Goal: Task Accomplishment & Management: Manage account settings

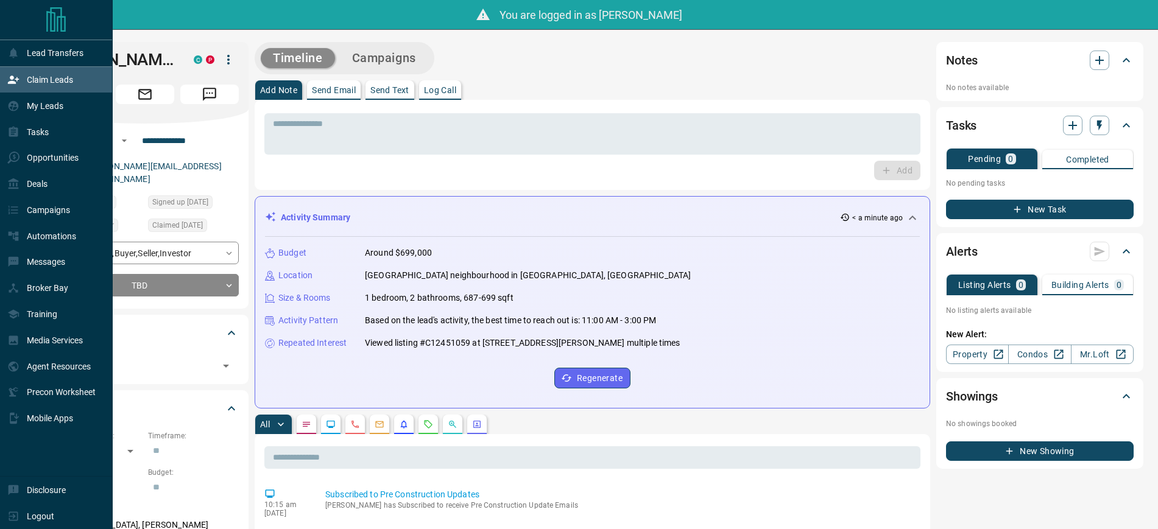
click at [40, 83] on p "Claim Leads" at bounding box center [50, 80] width 46 height 10
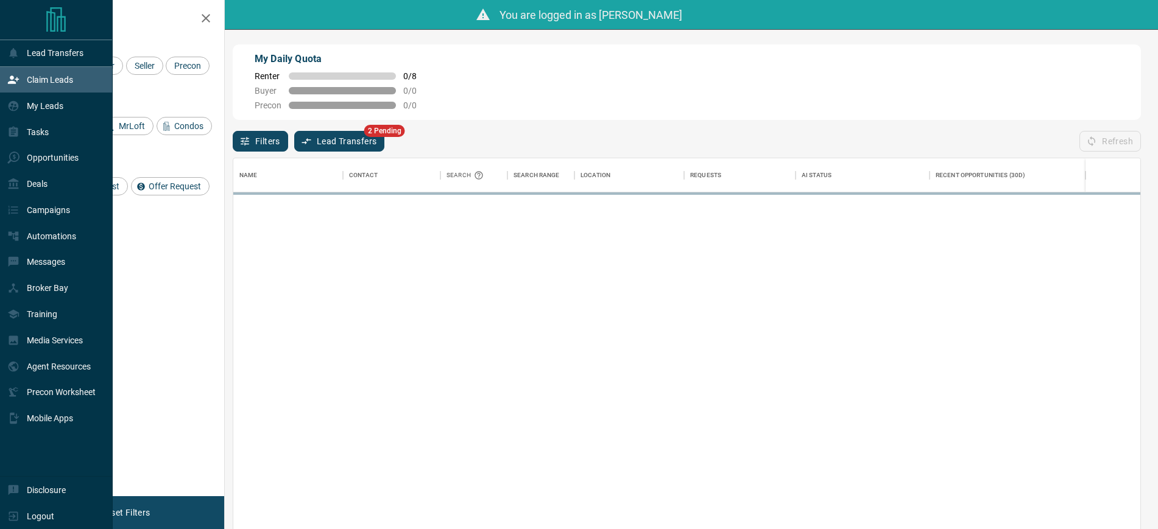
scroll to position [392, 895]
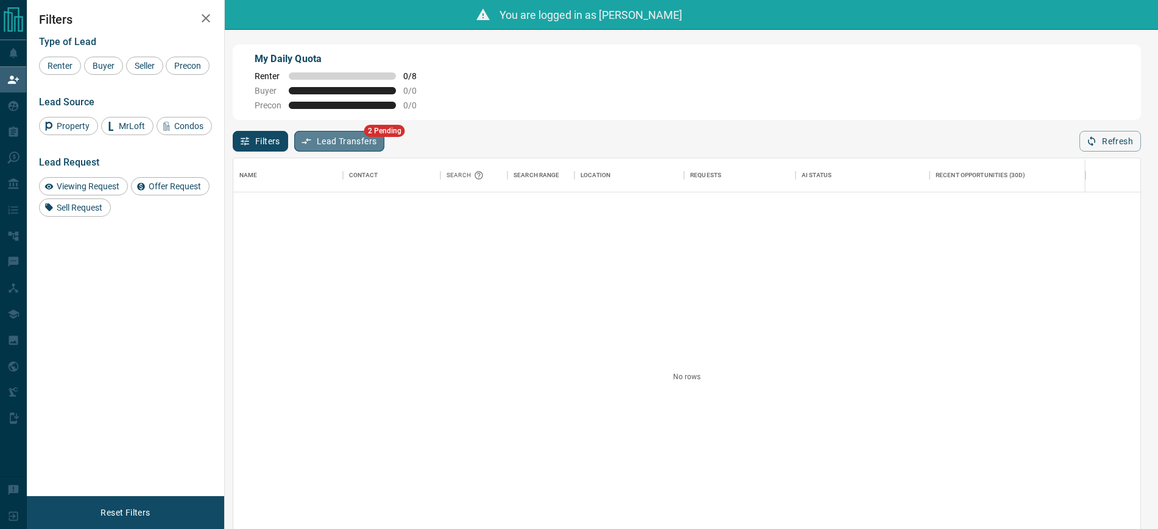
click at [325, 142] on button "Lead Transfers" at bounding box center [339, 141] width 91 height 21
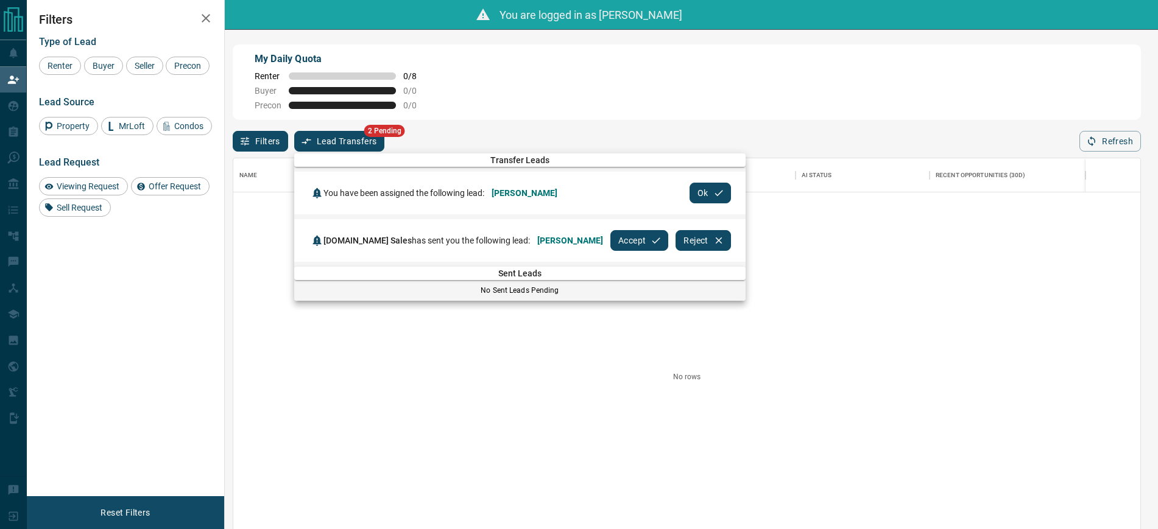
click at [696, 192] on button "Ok" at bounding box center [709, 193] width 41 height 21
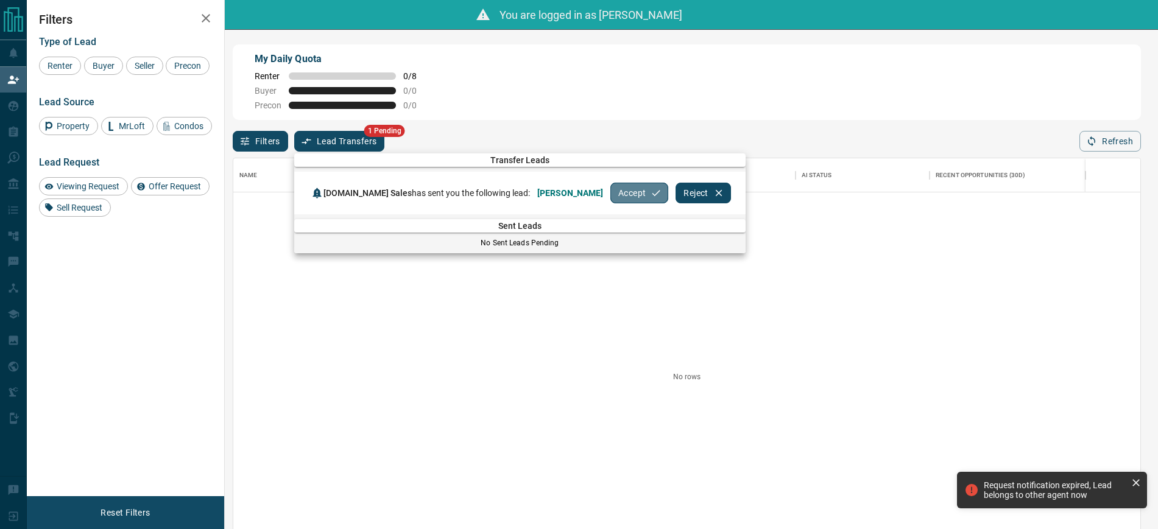
click at [618, 193] on button "Accept" at bounding box center [639, 193] width 58 height 21
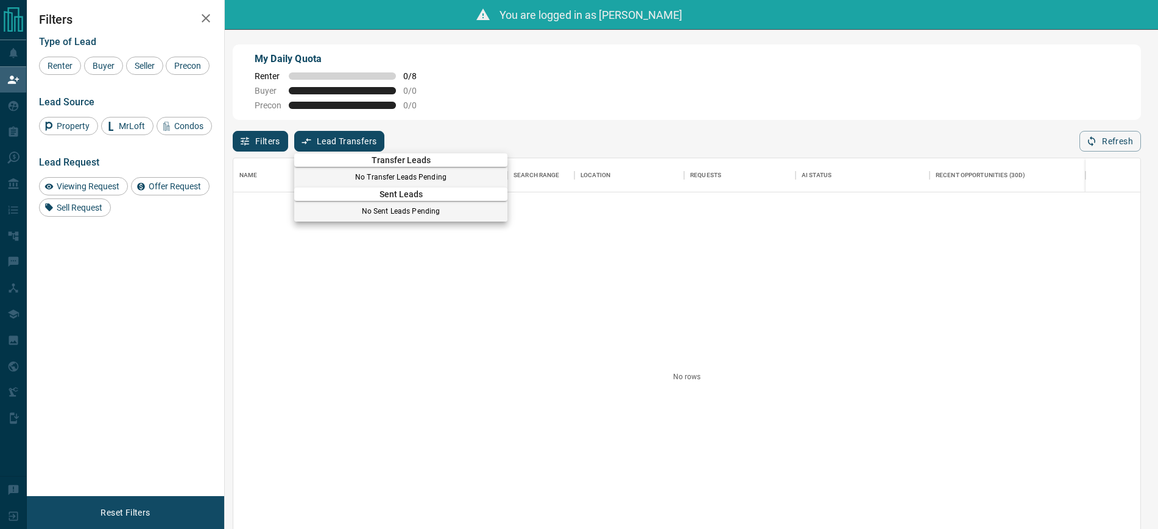
click at [711, 84] on div at bounding box center [579, 264] width 1158 height 529
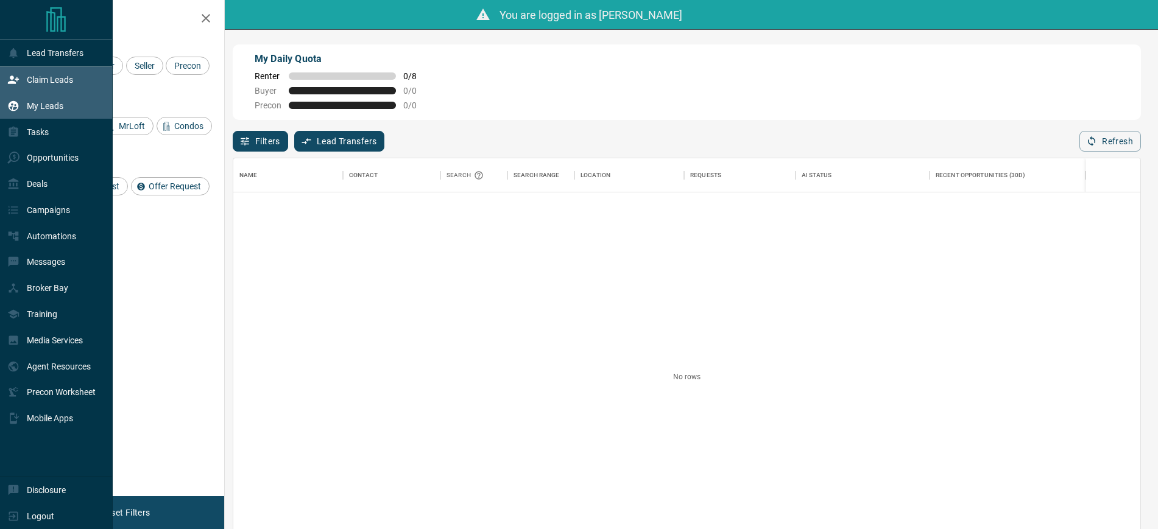
click at [41, 102] on p "My Leads" at bounding box center [45, 106] width 37 height 10
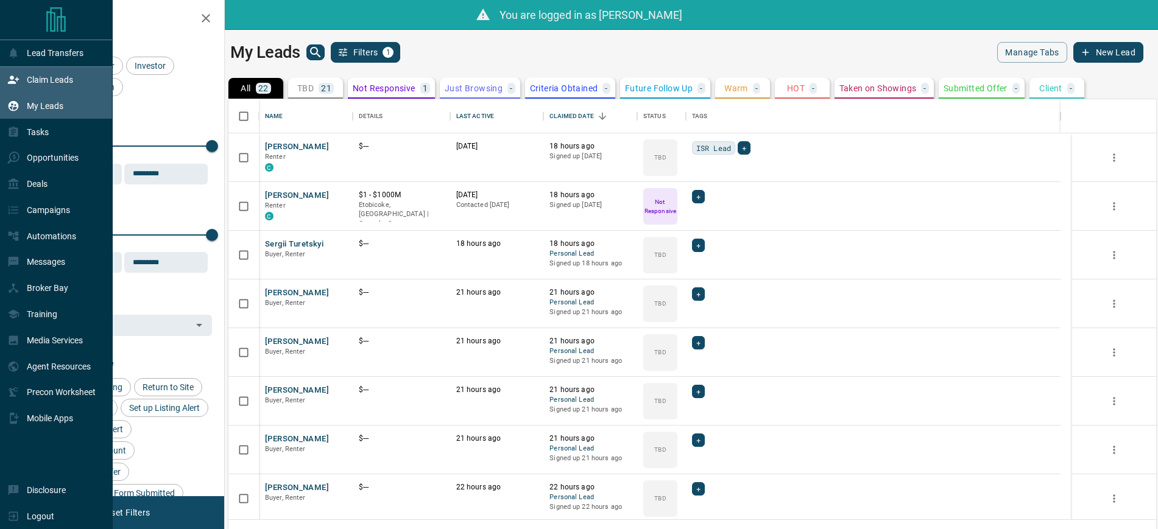
click at [57, 76] on p "Claim Leads" at bounding box center [50, 80] width 46 height 10
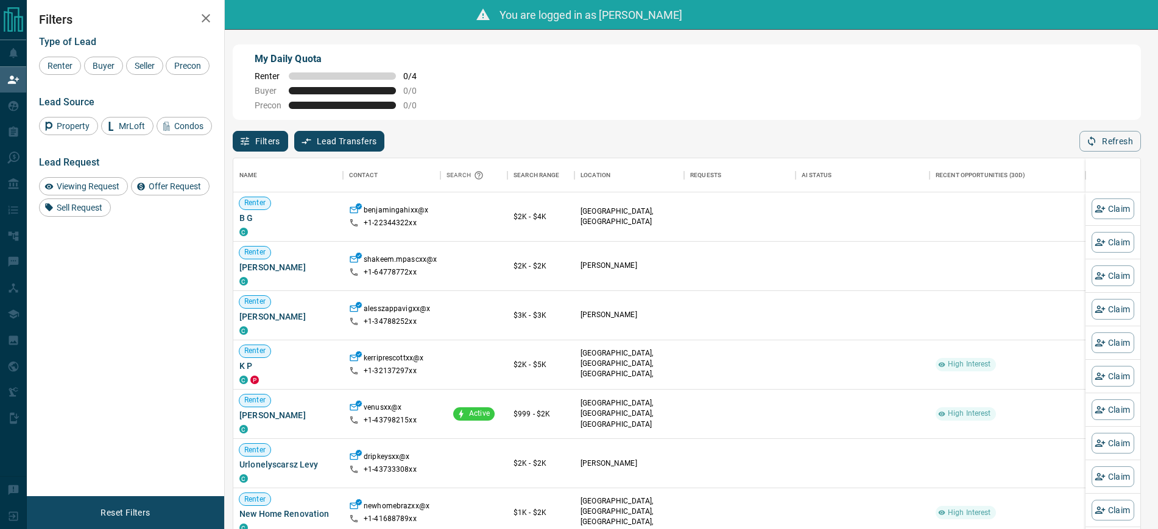
scroll to position [392, 895]
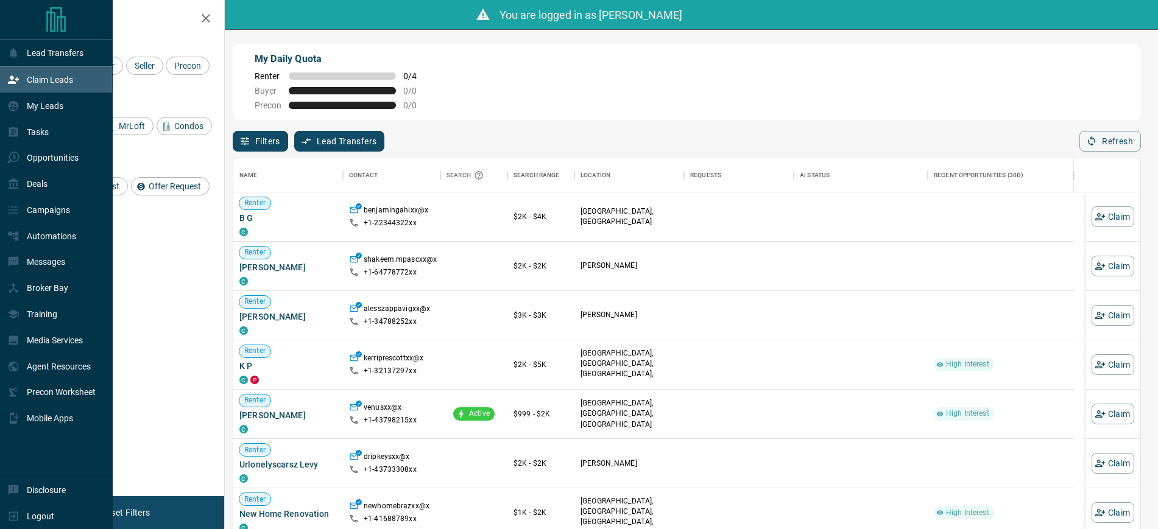
click at [57, 80] on p "Claim Leads" at bounding box center [50, 80] width 46 height 10
click at [41, 74] on div "Claim Leads" at bounding box center [40, 80] width 66 height 20
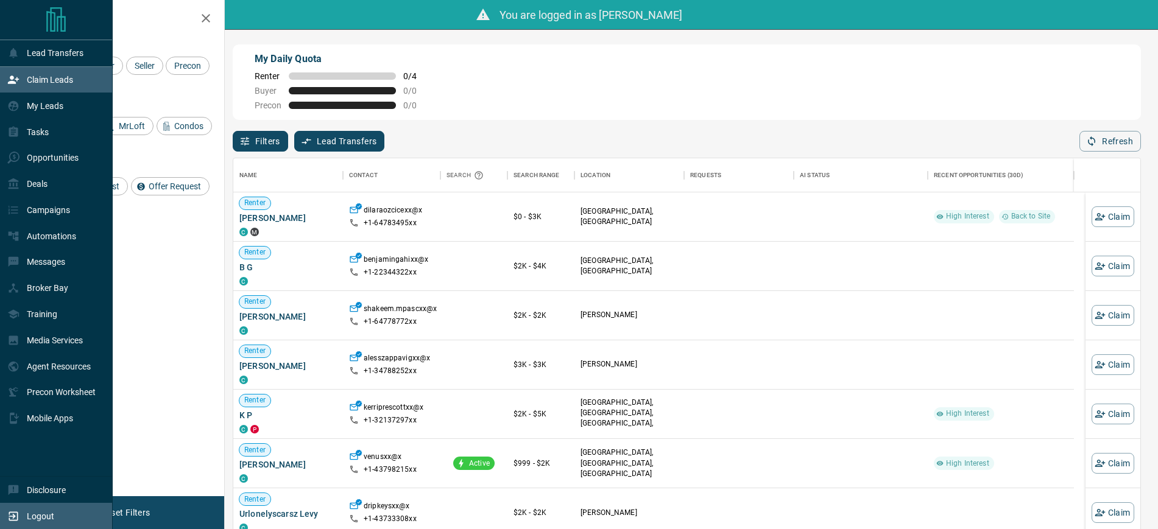
click at [46, 513] on p "Logout" at bounding box center [40, 517] width 27 height 10
